Goal: Information Seeking & Learning: Learn about a topic

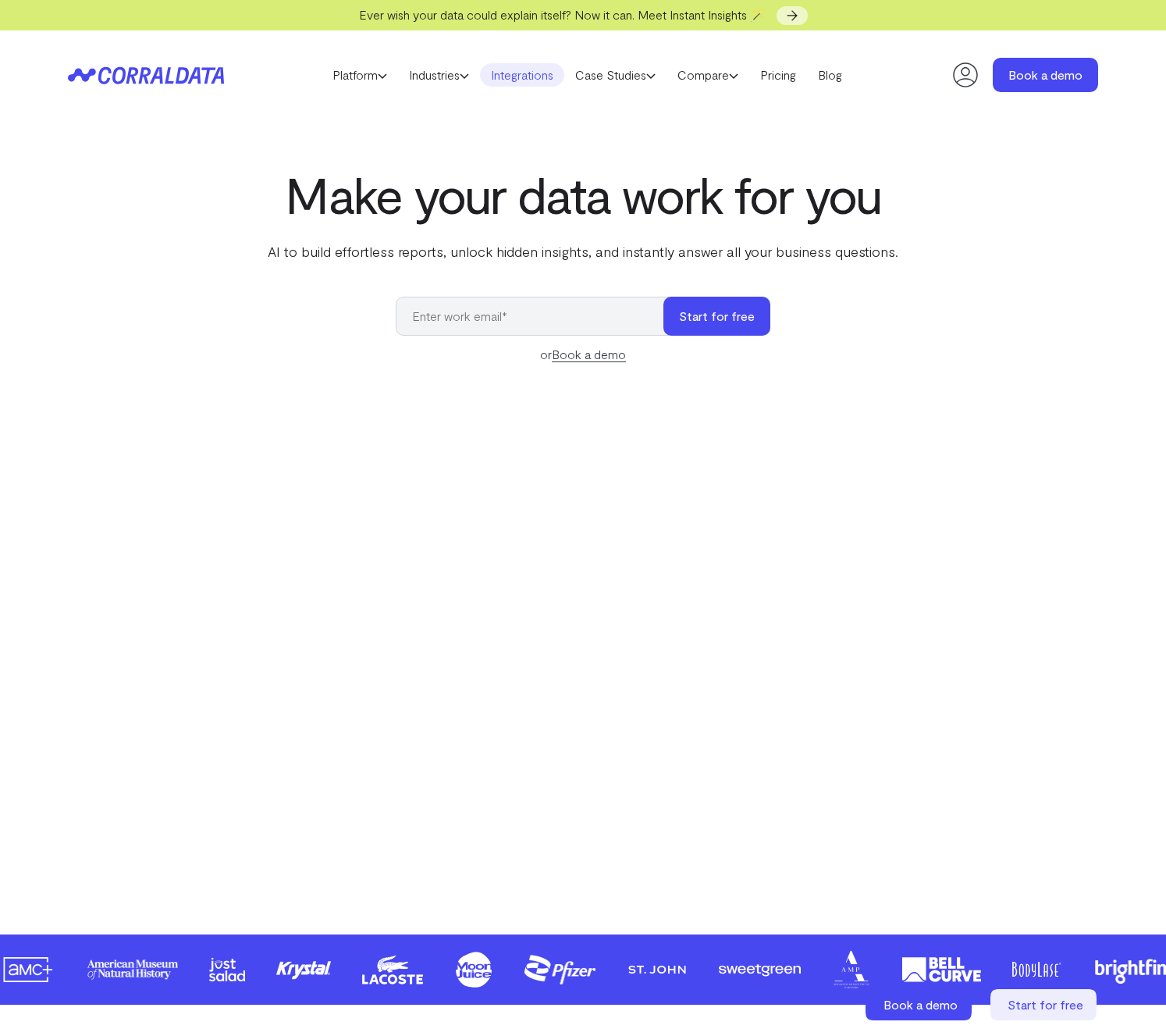
click at [524, 75] on link "Integrations" at bounding box center [521, 75] width 84 height 24
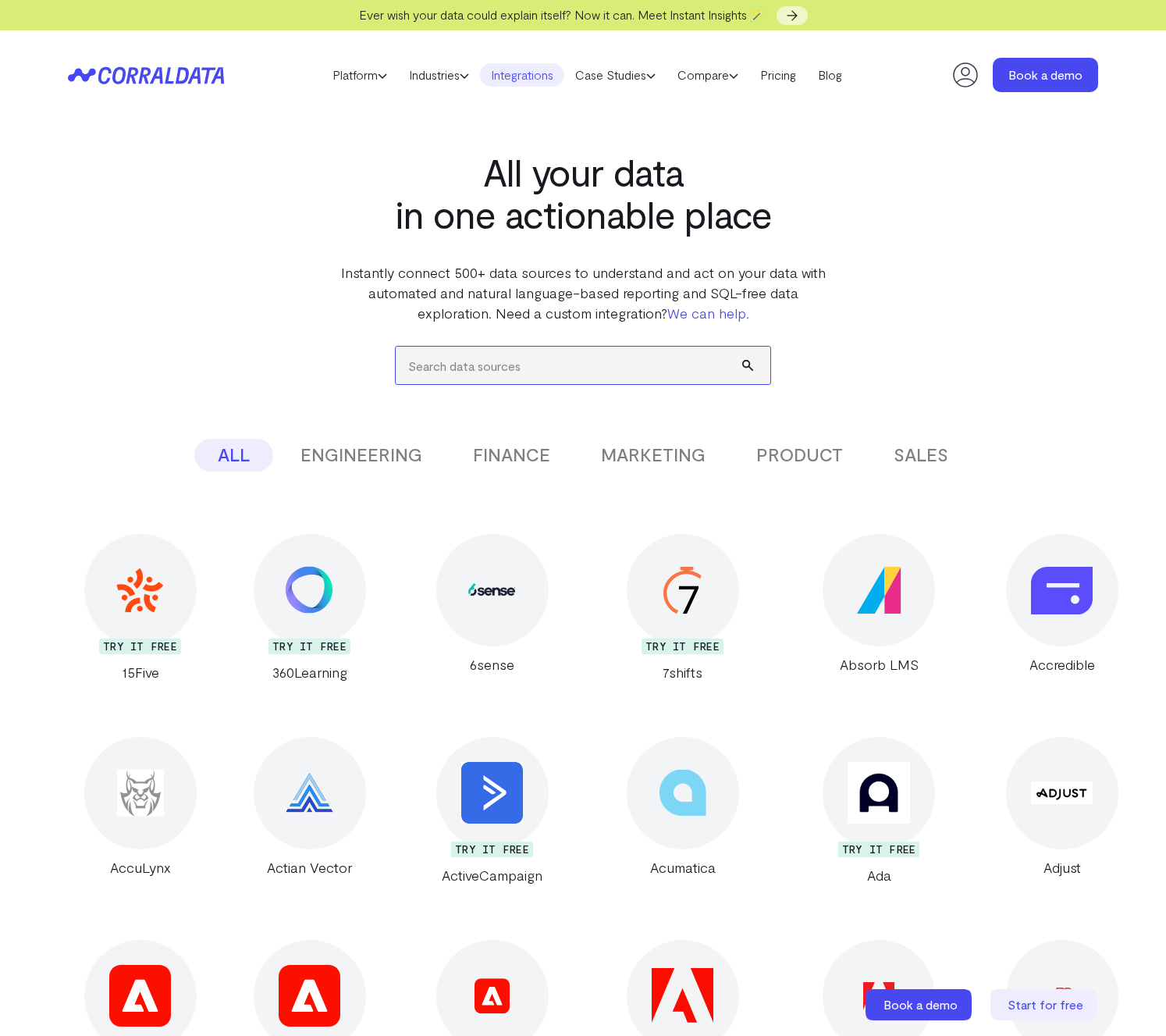
click at [447, 364] on input "search" at bounding box center [583, 365] width 375 height 38
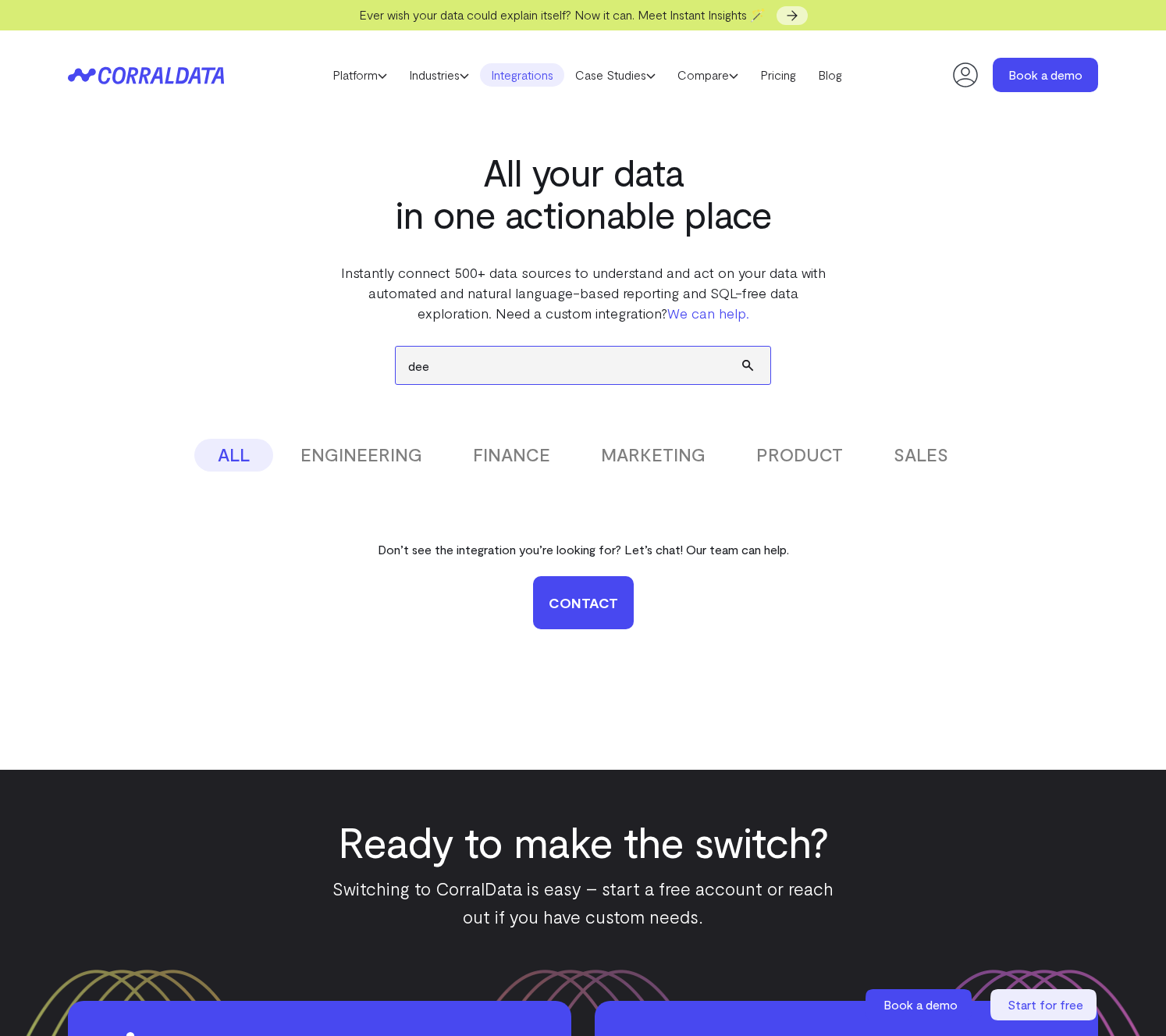
type input "deel"
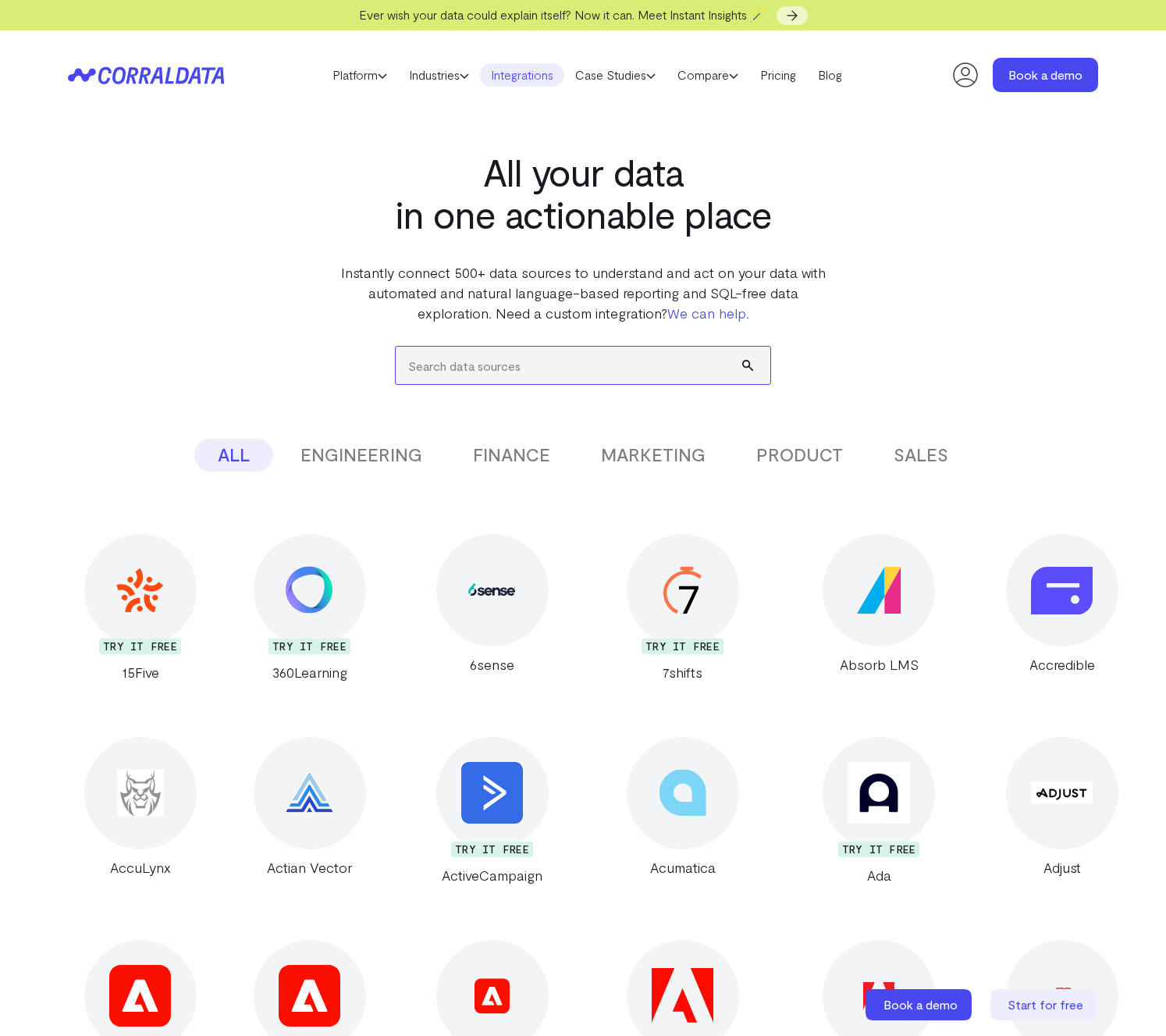
click at [533, 363] on input "search" at bounding box center [583, 365] width 375 height 38
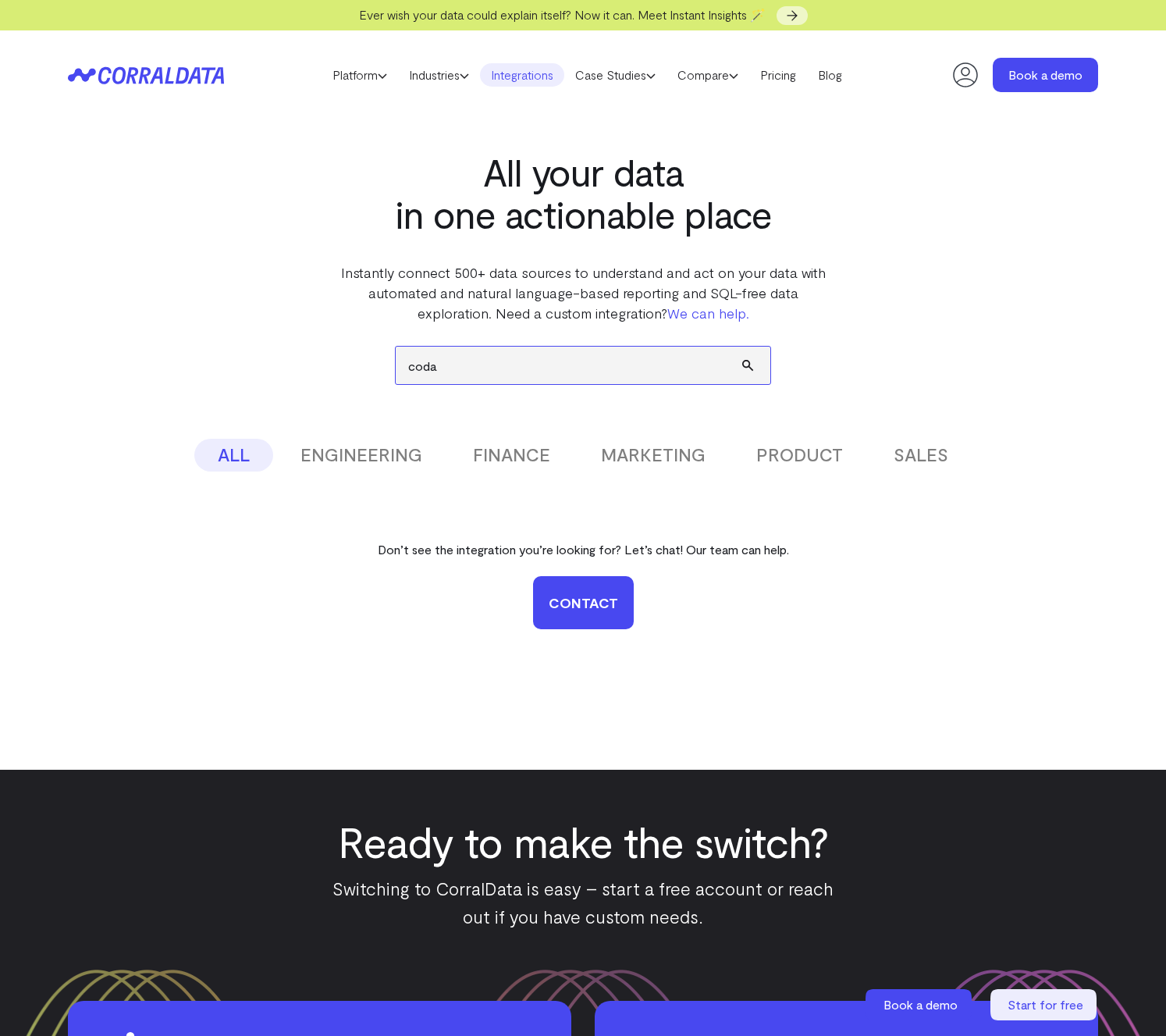
type input "coda"
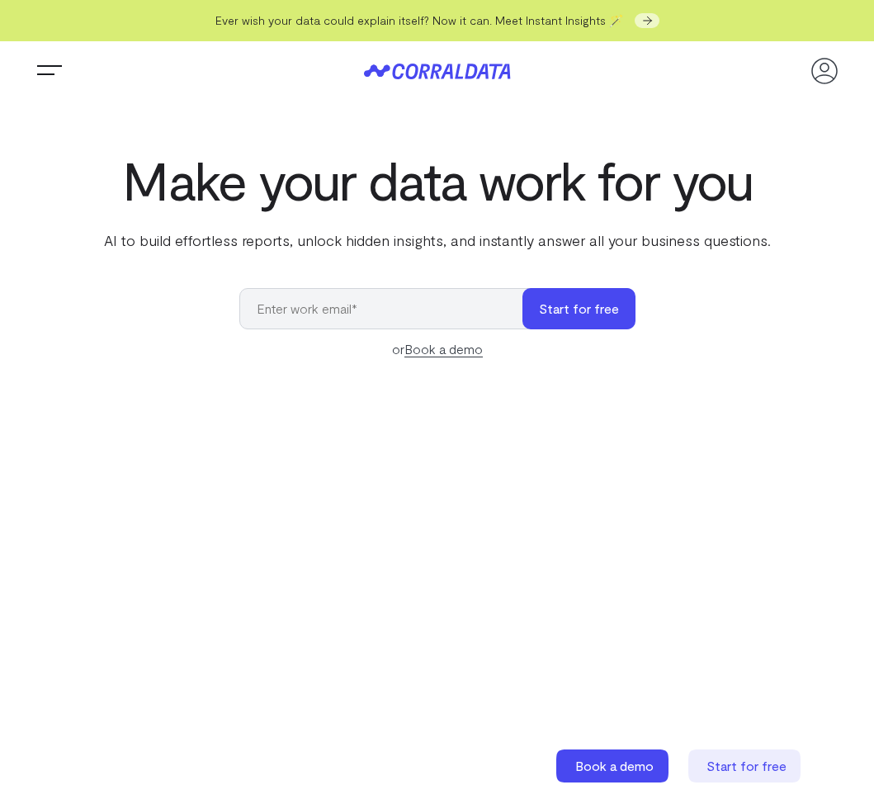
click at [50, 72] on span "Trigger Menu" at bounding box center [49, 72] width 33 height 2
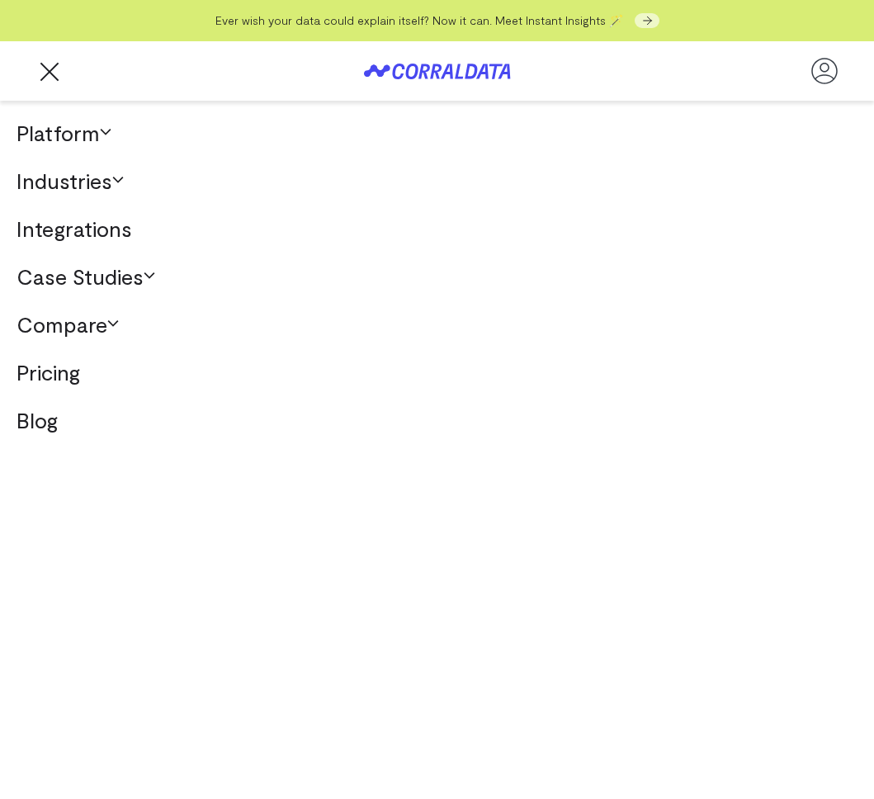
click at [87, 238] on link "Integrations" at bounding box center [437, 229] width 874 height 48
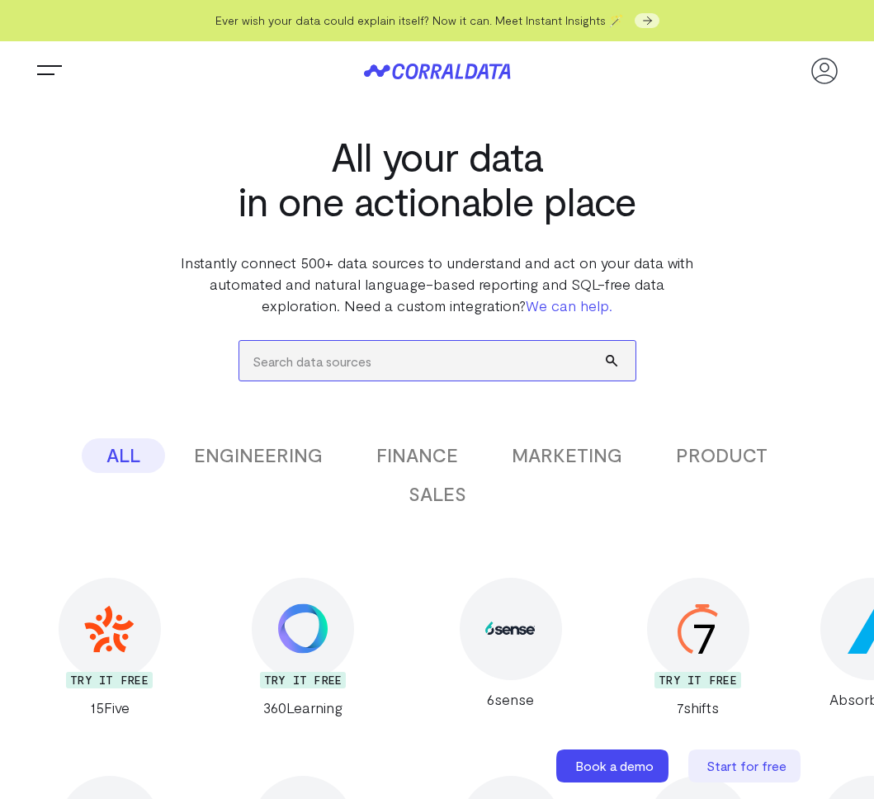
click at [366, 355] on input "search" at bounding box center [437, 361] width 396 height 40
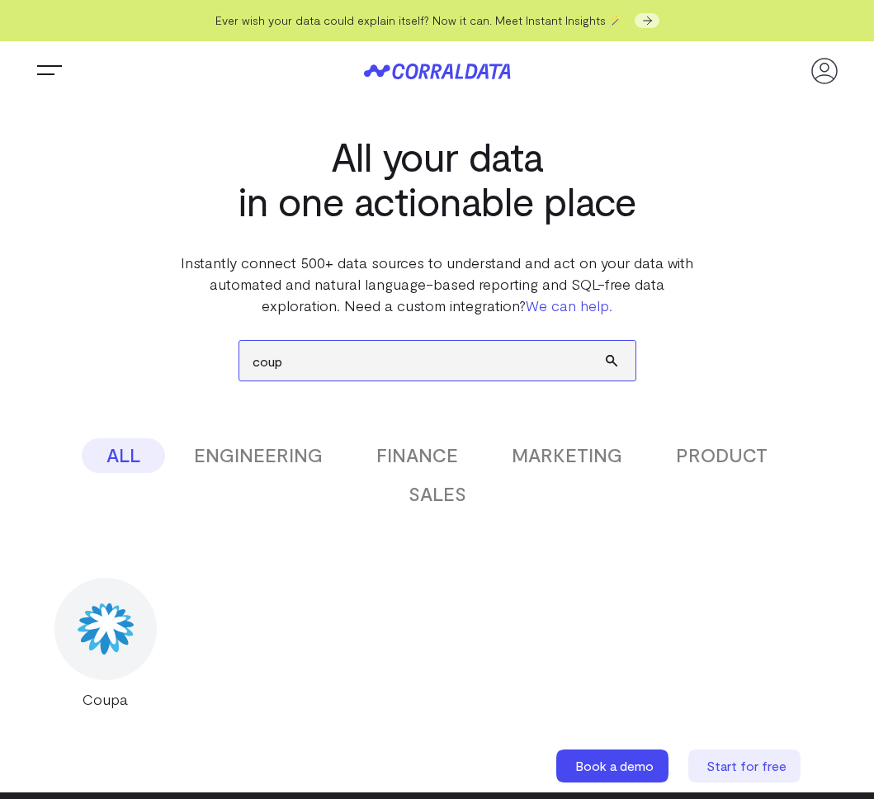
type input "coup"
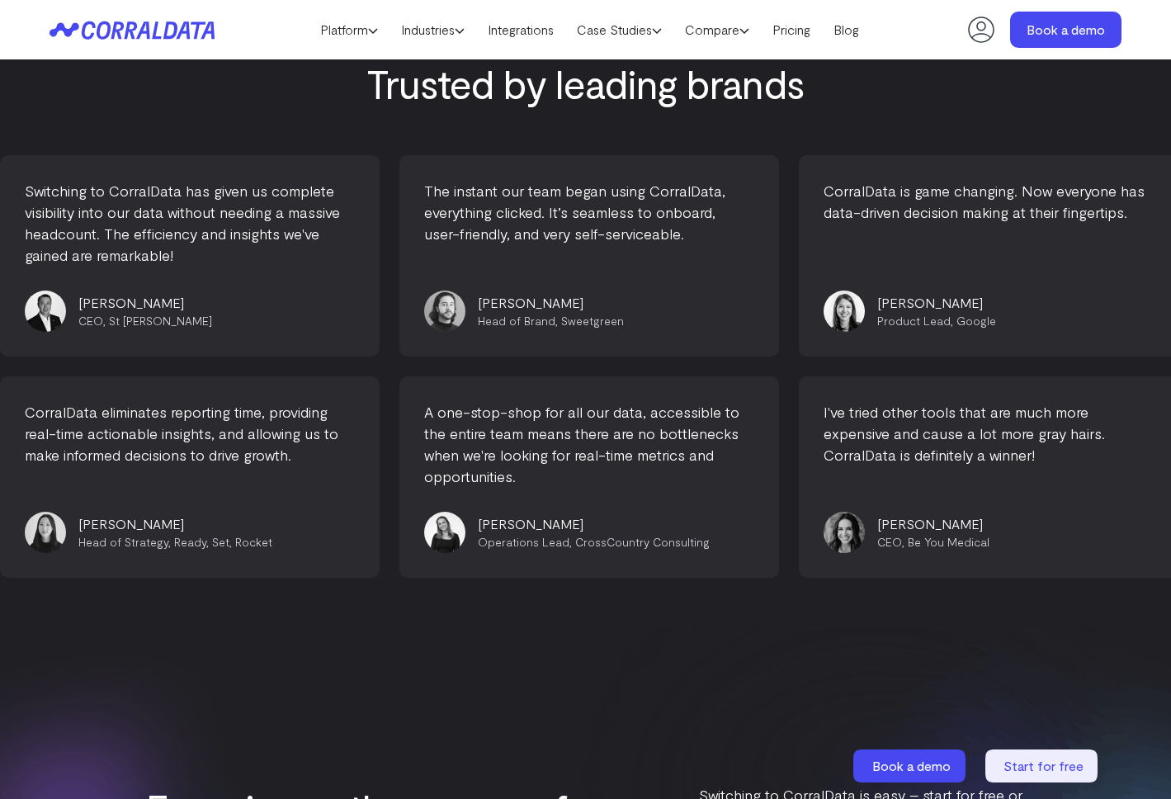
scroll to position [6866, 0]
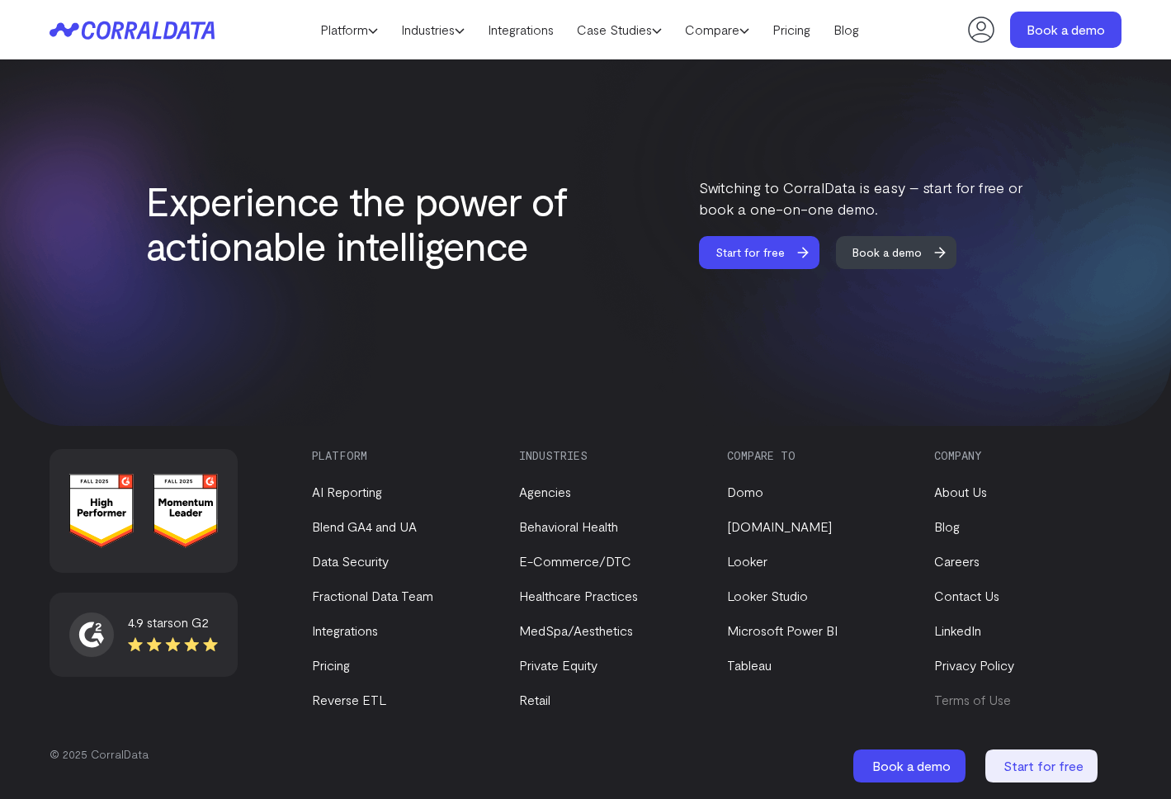
click at [969, 704] on link "Terms of Use" at bounding box center [972, 699] width 77 height 16
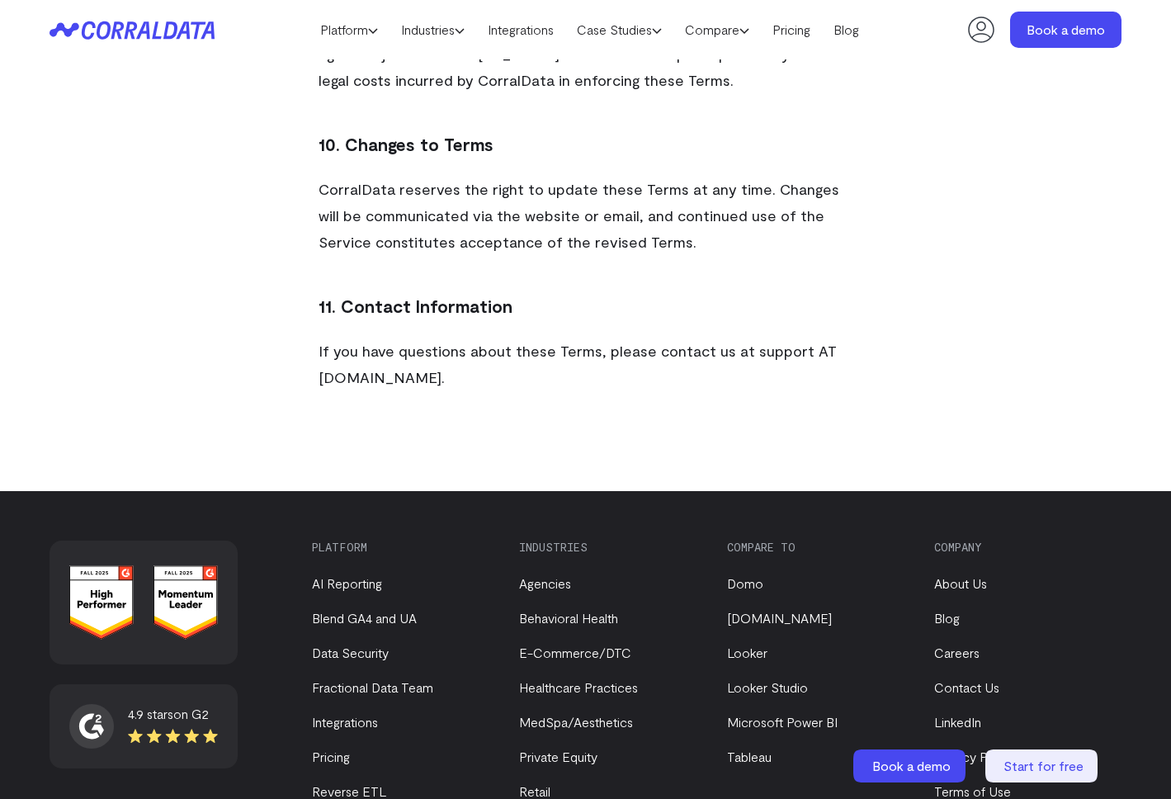
scroll to position [3595, 0]
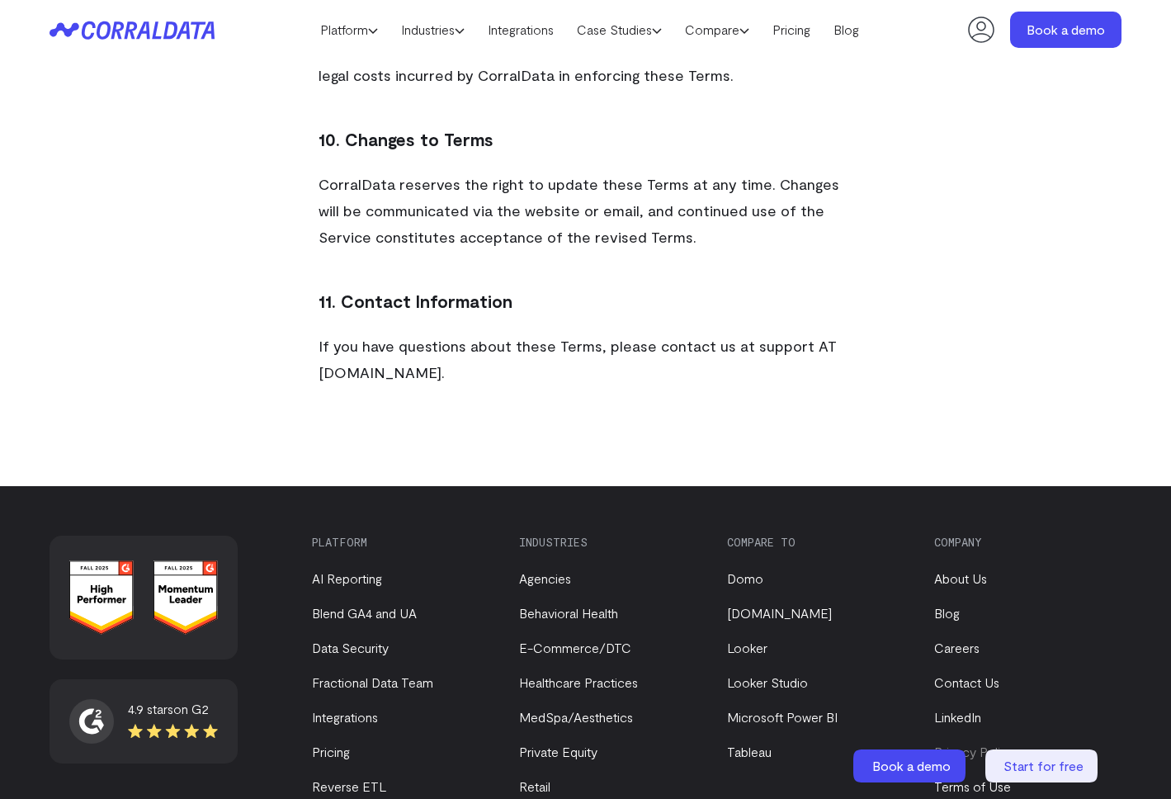
click at [964, 743] on link "Privacy Policy" at bounding box center [974, 751] width 80 height 16
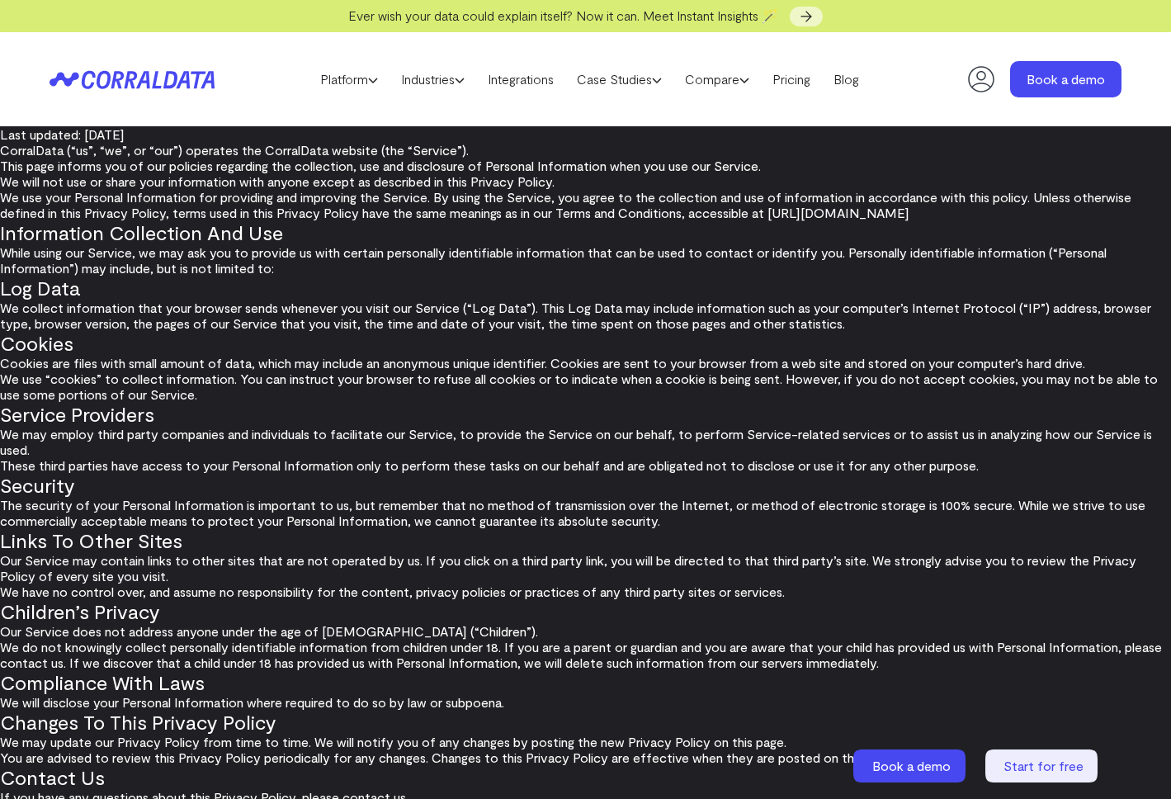
click at [562, 292] on h2 "Log Data" at bounding box center [585, 288] width 1171 height 24
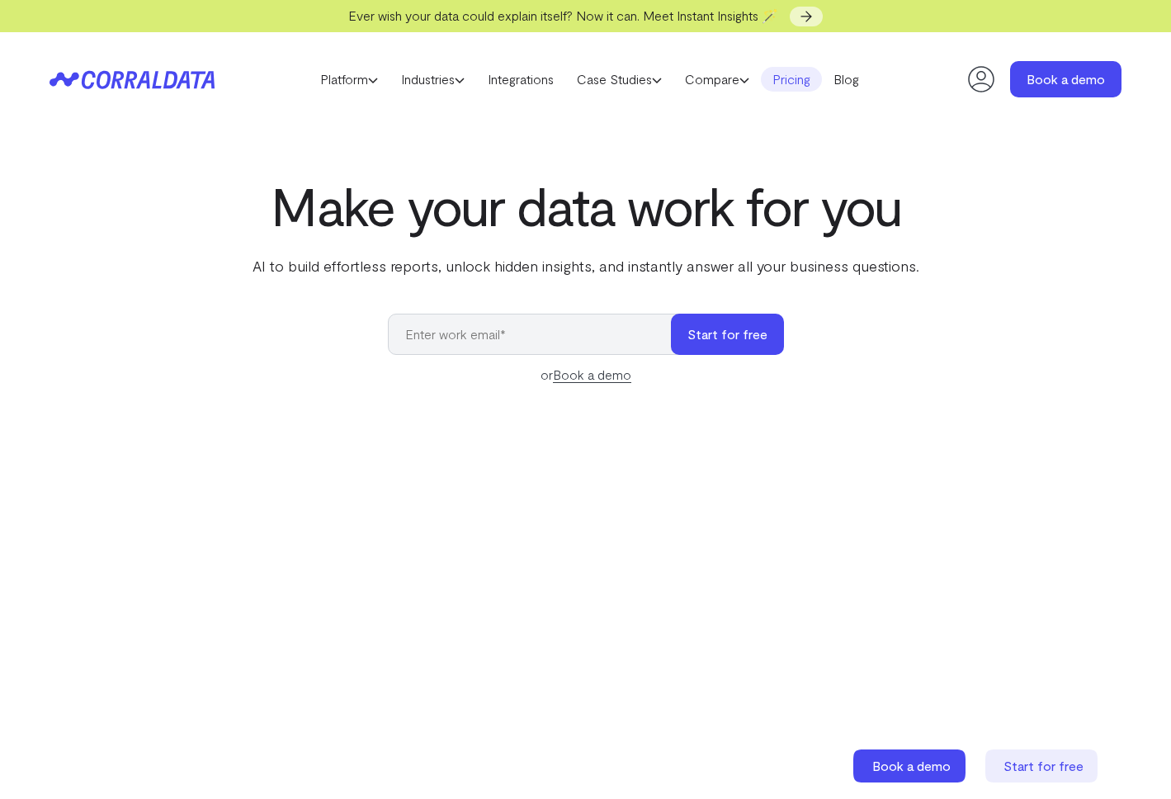
click at [800, 79] on link "Pricing" at bounding box center [791, 79] width 61 height 25
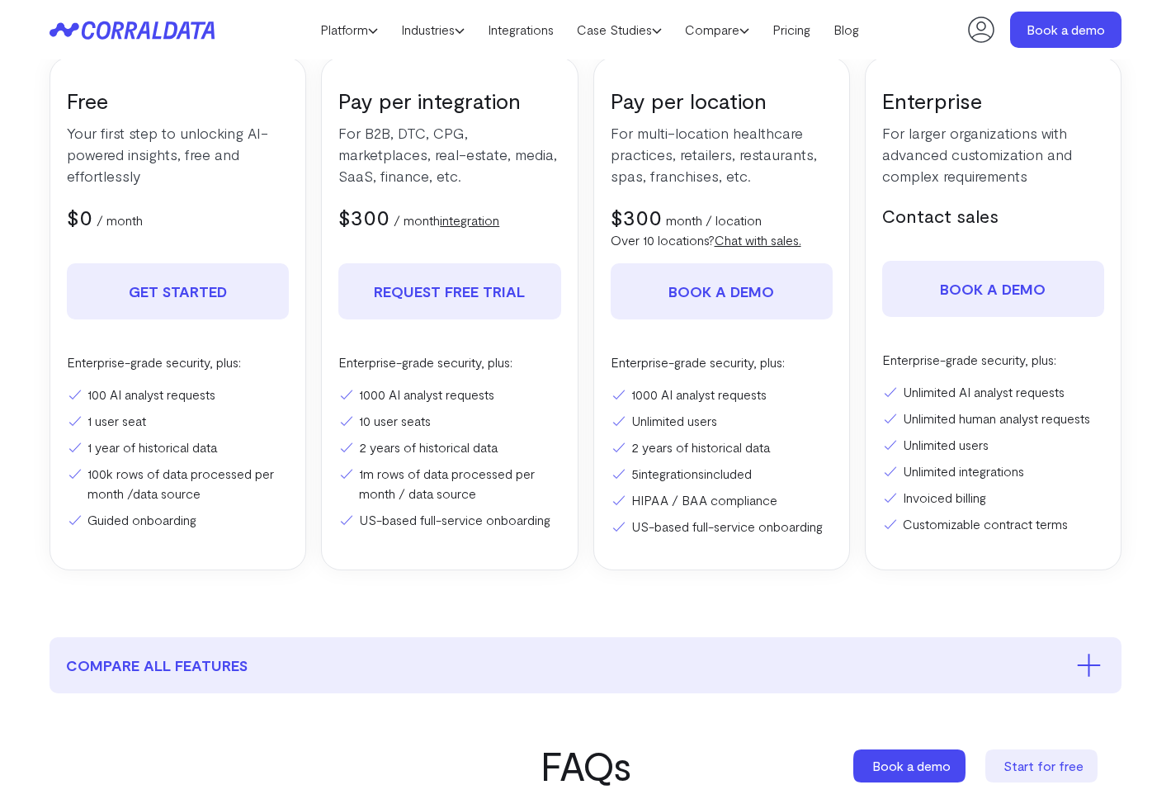
scroll to position [300, 0]
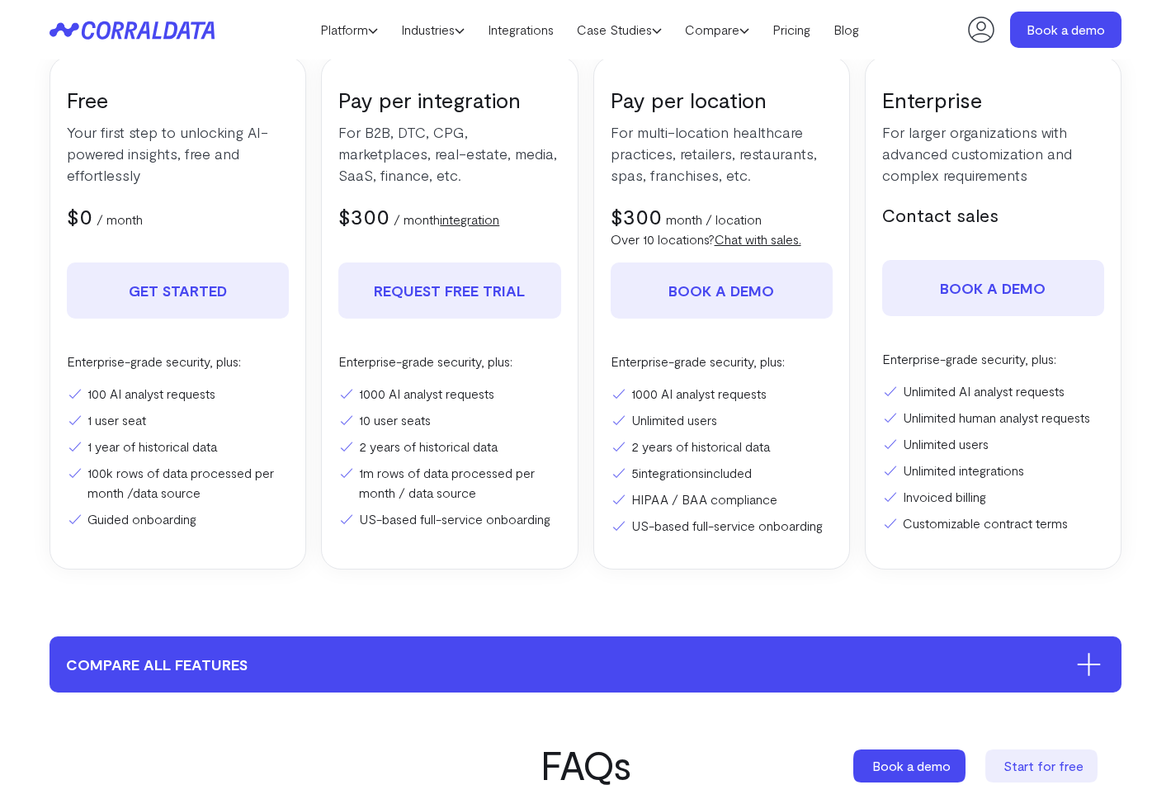
click at [431, 655] on button "compare all features" at bounding box center [585, 664] width 1072 height 56
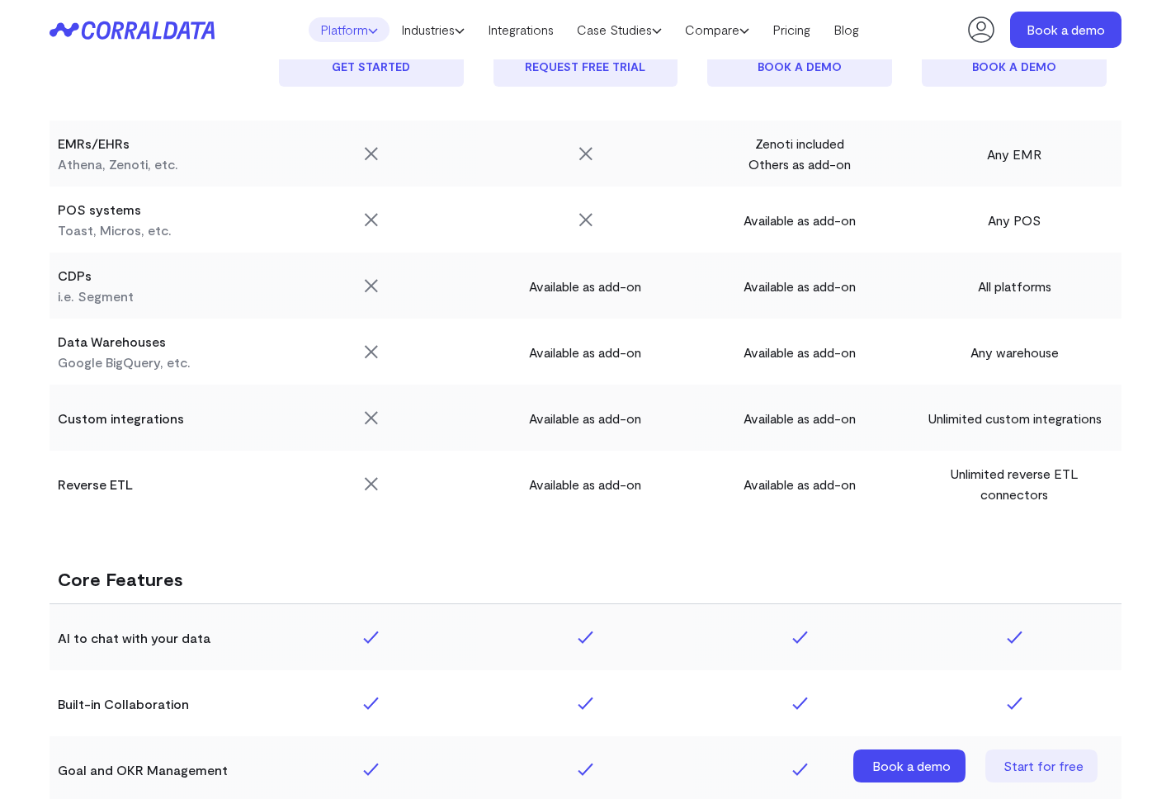
scroll to position [1886, 0]
